Goal: Task Accomplishment & Management: Use online tool/utility

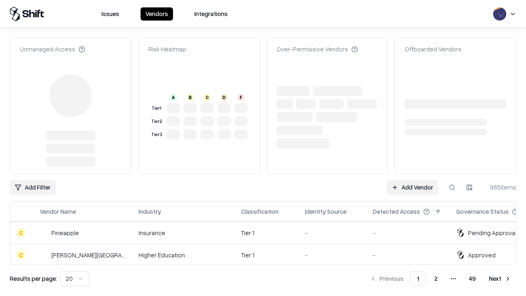
click at [412, 180] on link "Add Vendor" at bounding box center [412, 187] width 51 height 15
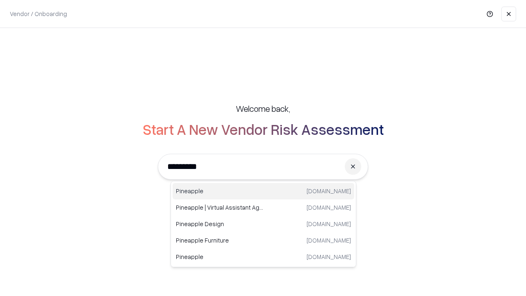
click at [263, 191] on div "Pineapple [DOMAIN_NAME]" at bounding box center [264, 191] width 182 height 16
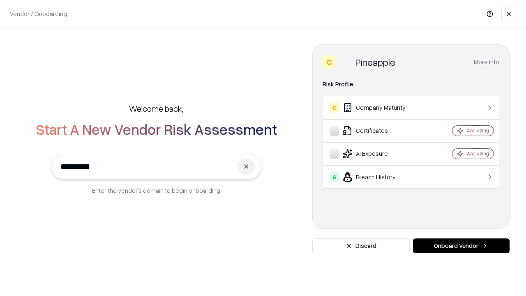
type input "*********"
click at [461, 246] on button "Onboard Vendor" at bounding box center [461, 245] width 97 height 15
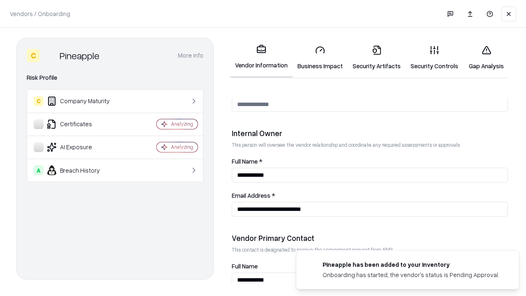
scroll to position [426, 0]
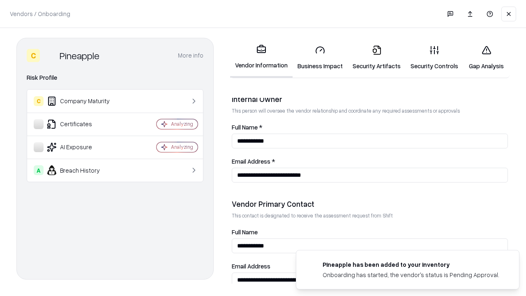
click at [320, 58] on link "Business Impact" at bounding box center [320, 58] width 55 height 38
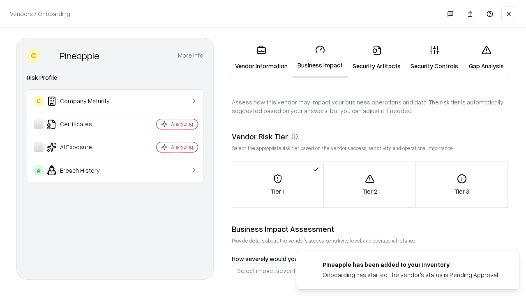
click at [377, 58] on link "Security Artifacts" at bounding box center [377, 58] width 58 height 38
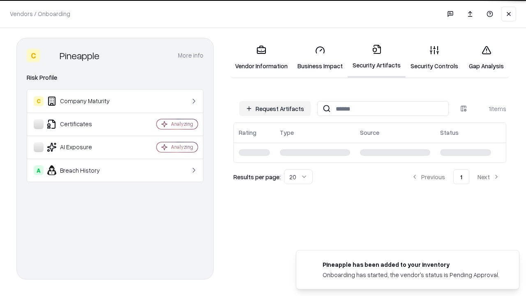
click at [275, 108] on button "Request Artifacts" at bounding box center [275, 108] width 72 height 15
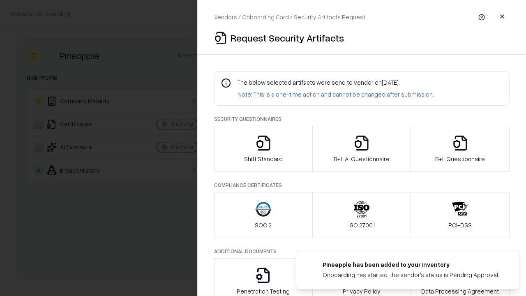
click at [263, 149] on icon "button" at bounding box center [263, 143] width 16 height 16
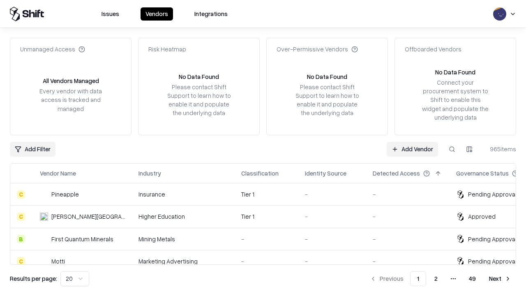
click at [412, 149] on link "Add Vendor" at bounding box center [412, 149] width 51 height 15
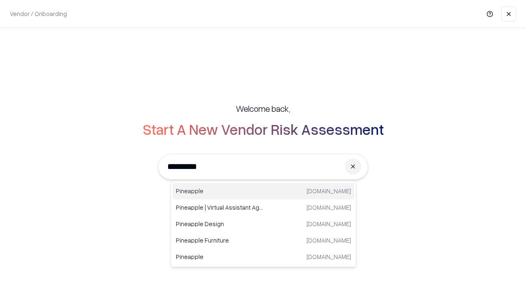
click at [263, 191] on div "Pineapple [DOMAIN_NAME]" at bounding box center [264, 191] width 182 height 16
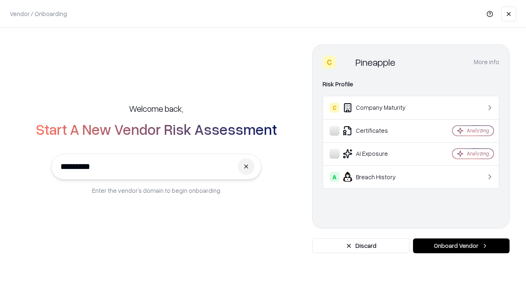
type input "*********"
click at [461, 246] on button "Onboard Vendor" at bounding box center [461, 245] width 97 height 15
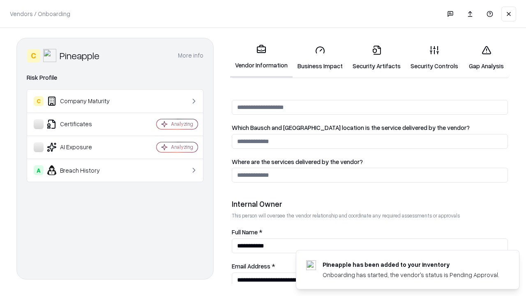
scroll to position [426, 0]
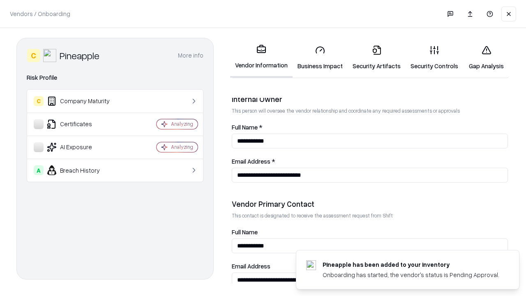
click at [486, 58] on link "Gap Analysis" at bounding box center [486, 58] width 46 height 38
